Goal: Task Accomplishment & Management: Use online tool/utility

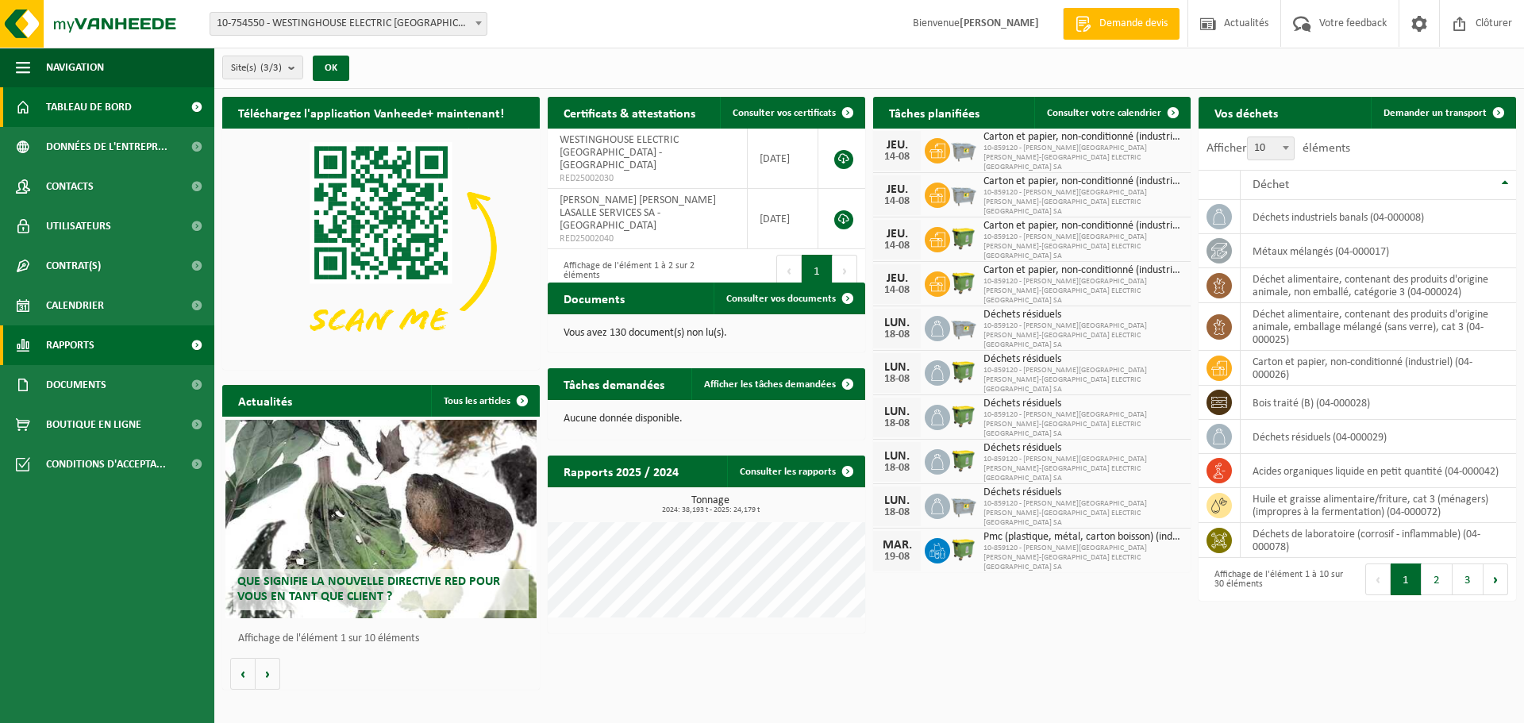
click at [106, 348] on link "Rapports" at bounding box center [107, 345] width 214 height 40
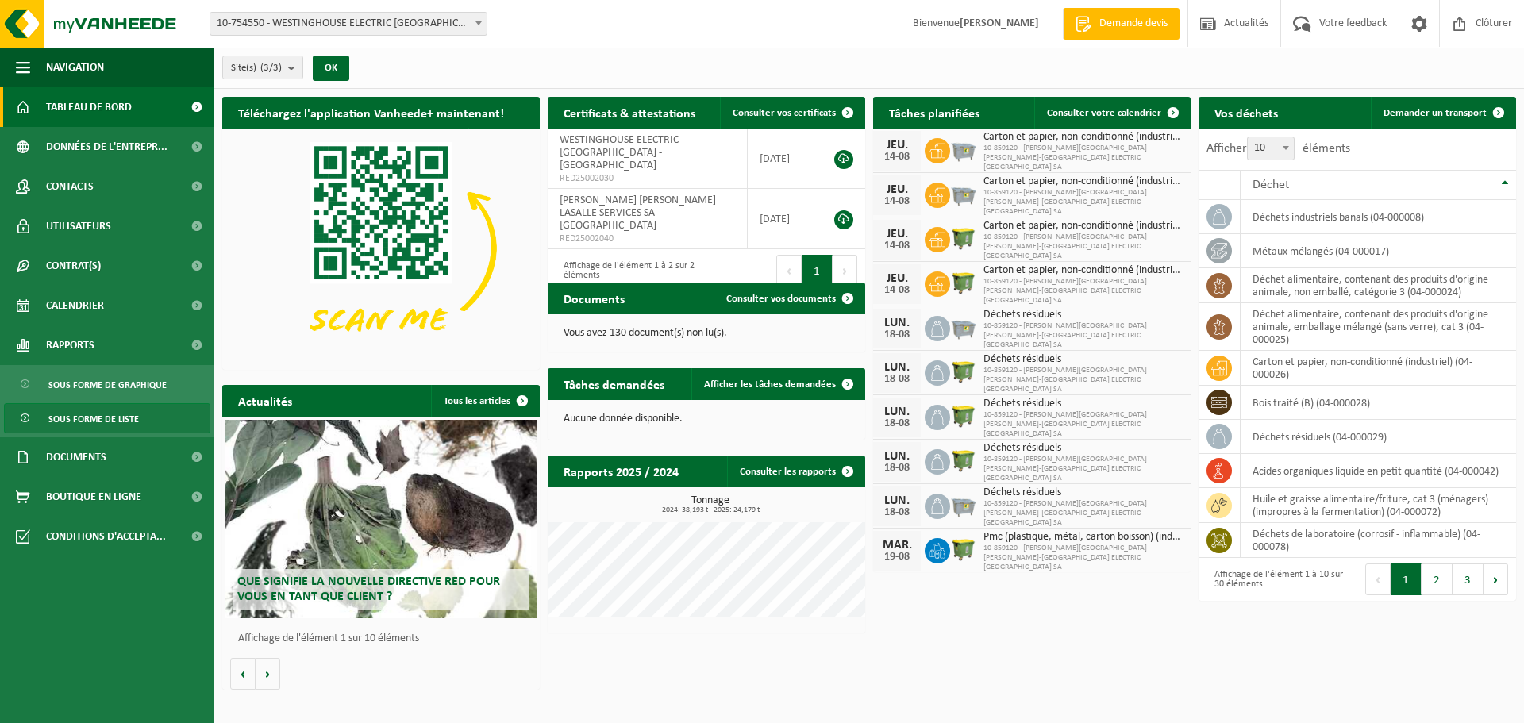
click at [124, 421] on span "Sous forme de liste" at bounding box center [93, 419] width 90 height 30
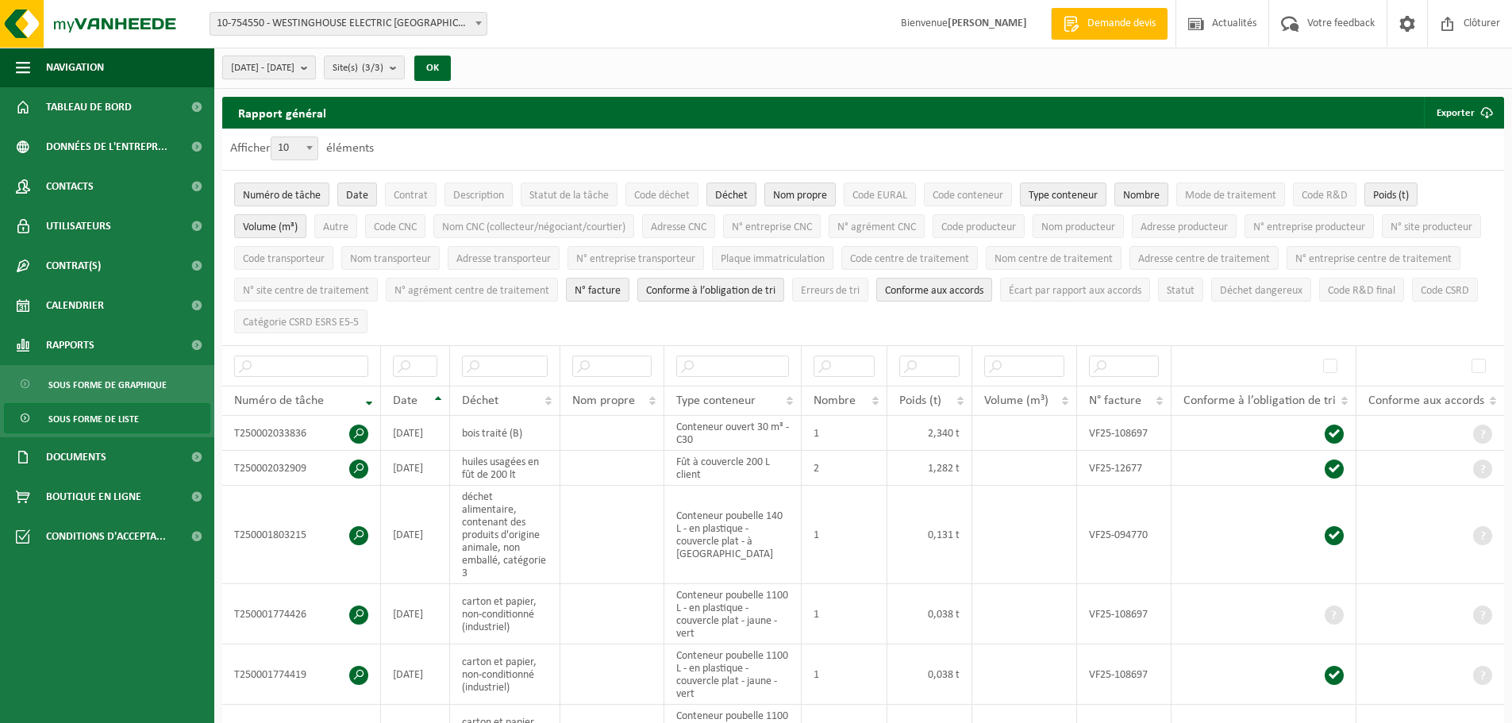
click at [315, 67] on b "submit" at bounding box center [308, 67] width 14 height 22
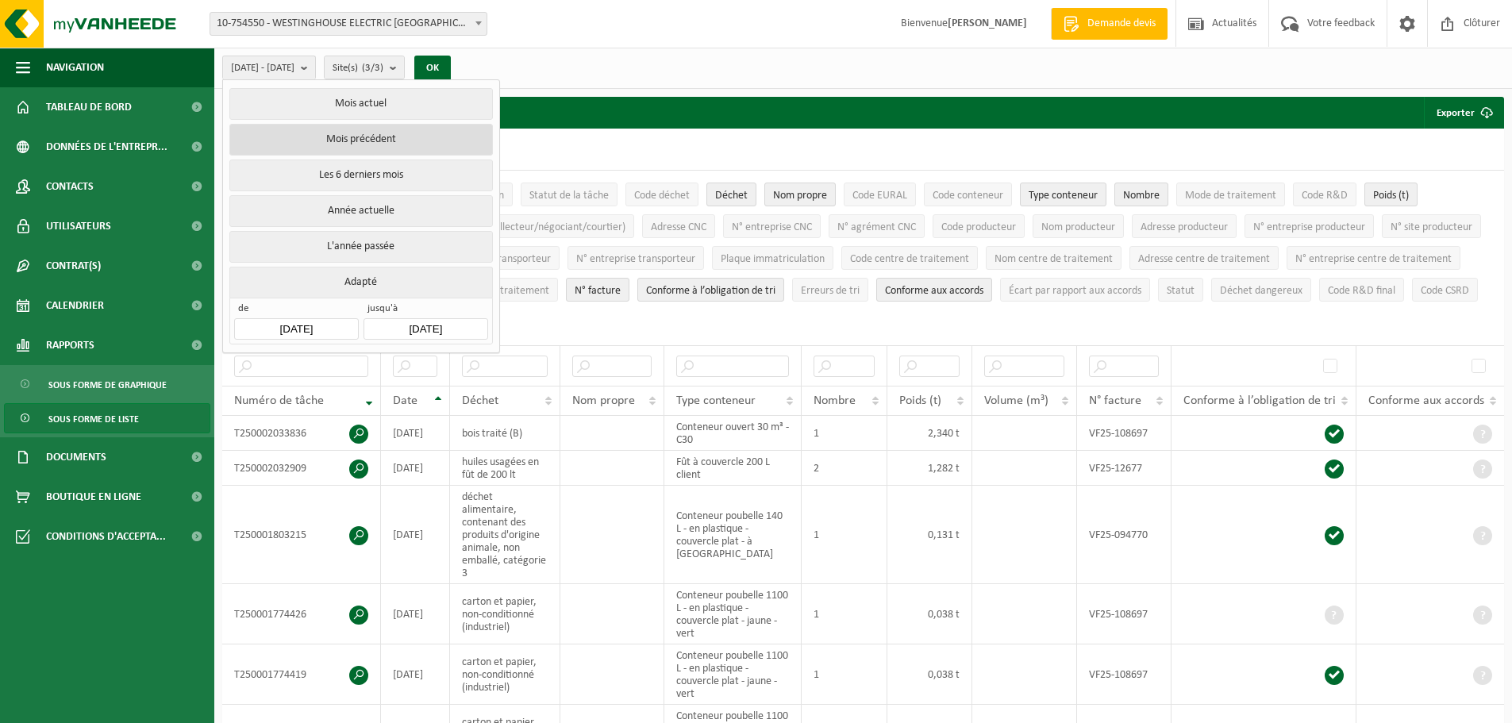
click at [360, 142] on button "Mois précédent" at bounding box center [360, 140] width 263 height 32
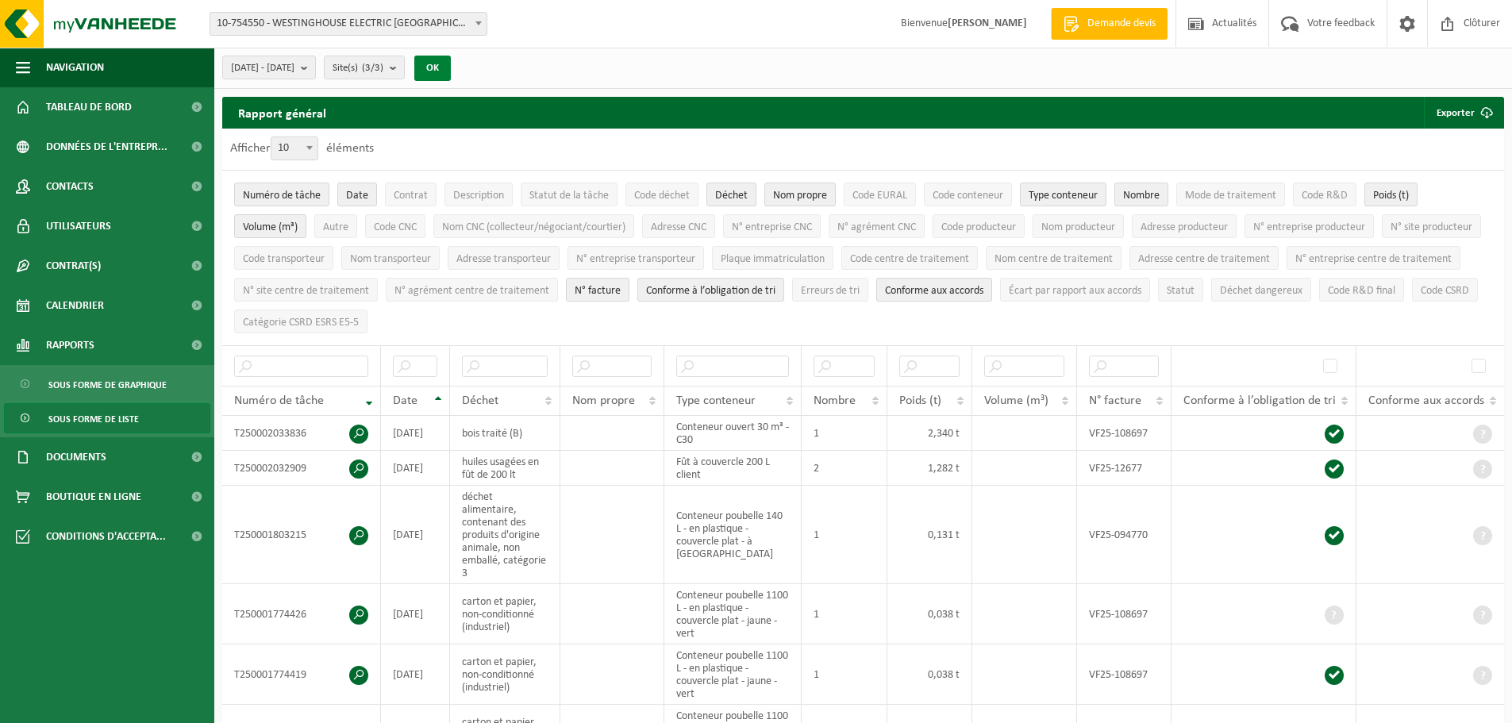
click at [451, 71] on button "OK" at bounding box center [432, 68] width 37 height 25
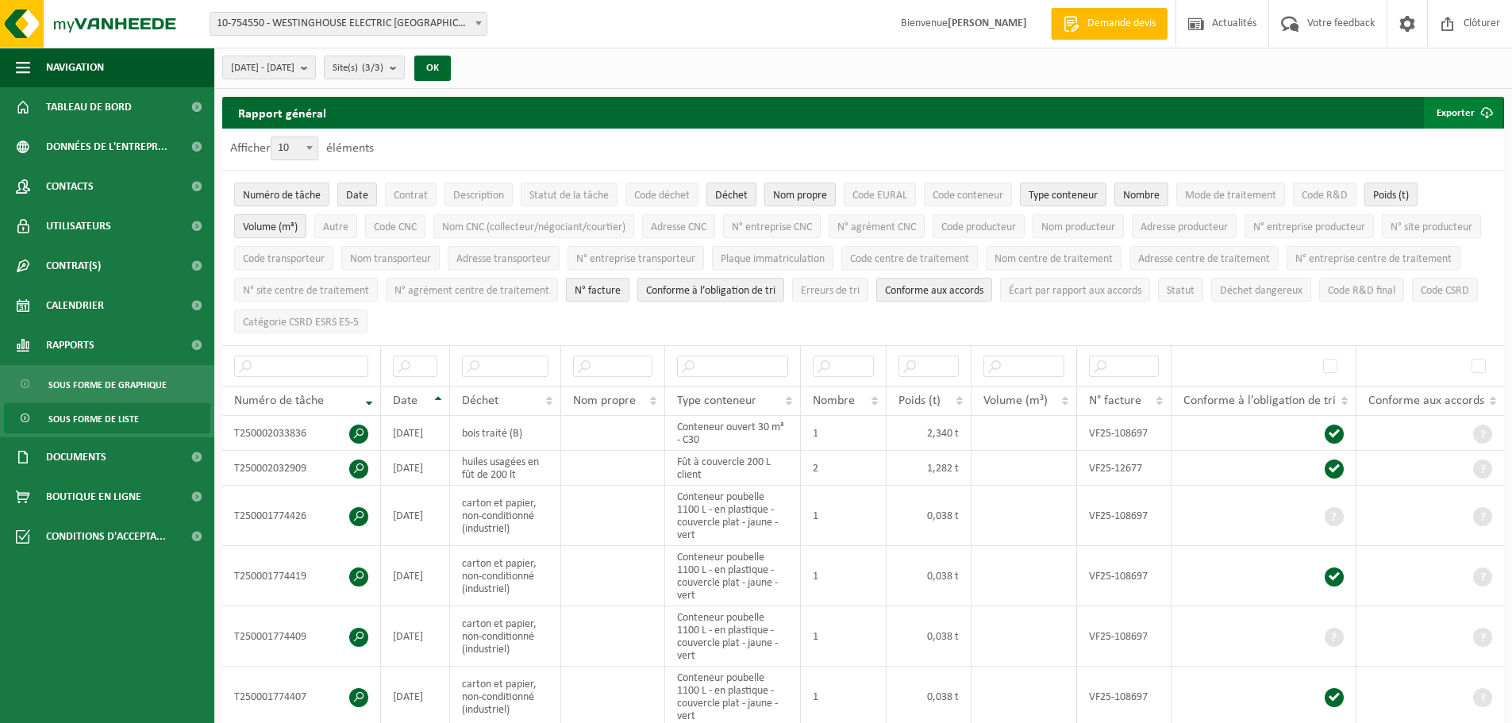
click at [1456, 117] on button "Exporter" at bounding box center [1463, 113] width 79 height 32
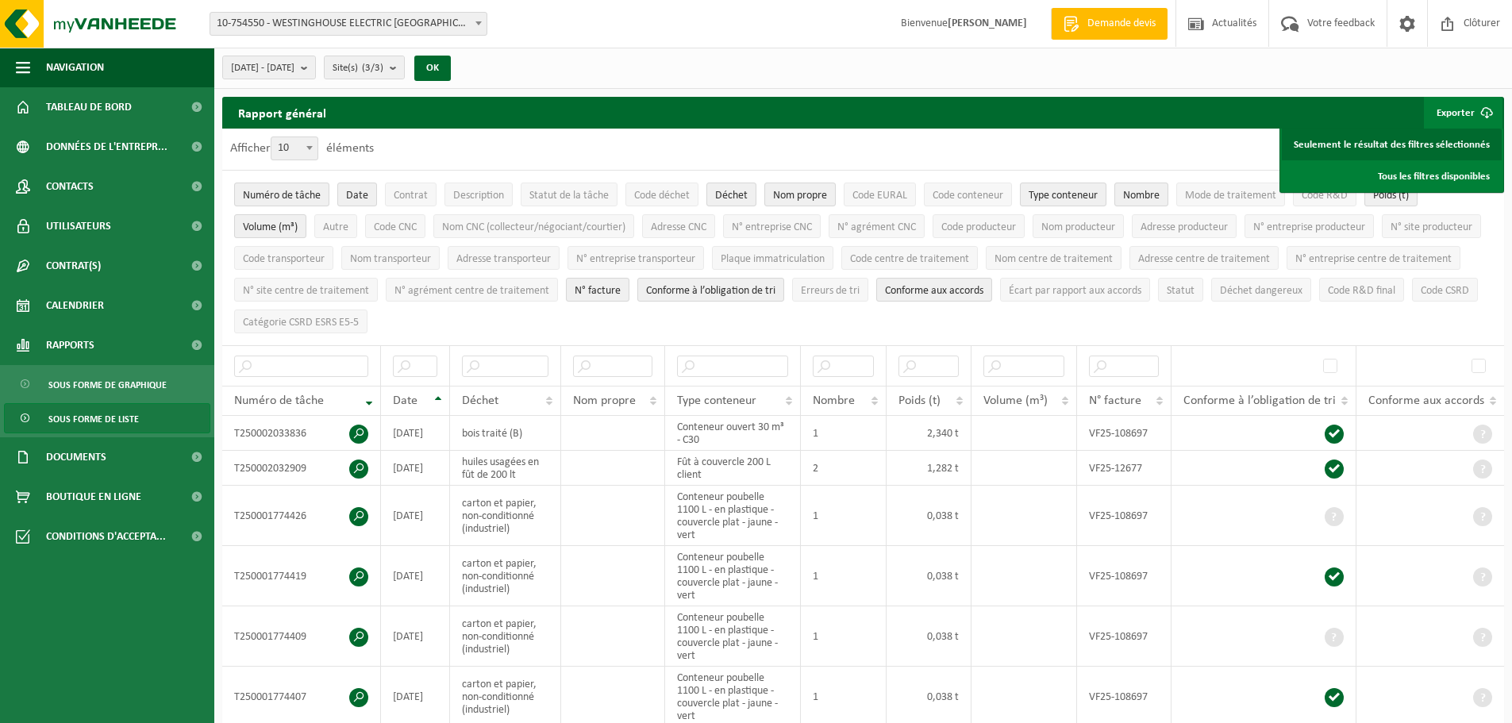
click at [1377, 146] on link "Seulement le résultat des filtres sélectionnés" at bounding box center [1392, 145] width 220 height 32
